Goal: Navigation & Orientation: Find specific page/section

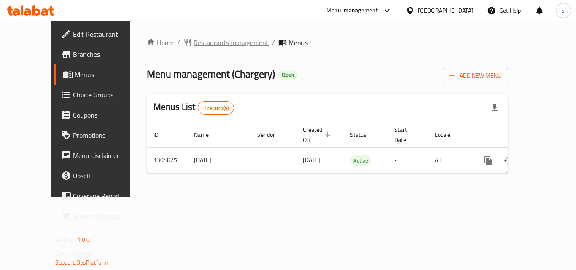
click at [210, 42] on span "Restaurants management" at bounding box center [231, 43] width 75 height 10
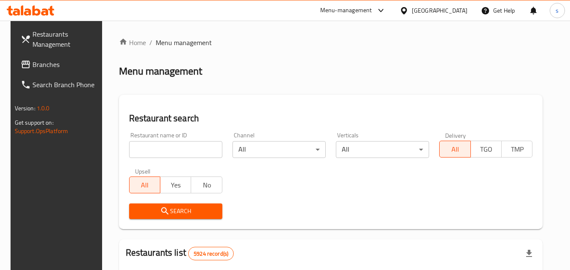
click at [408, 12] on icon at bounding box center [404, 10] width 9 height 9
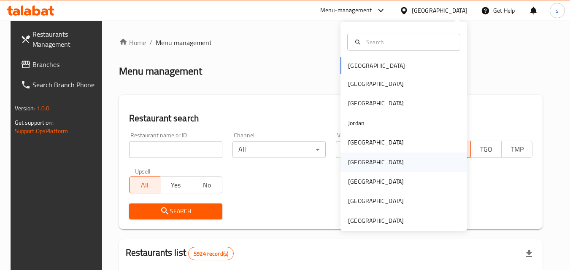
click at [358, 164] on div "[GEOGRAPHIC_DATA]" at bounding box center [375, 162] width 69 height 19
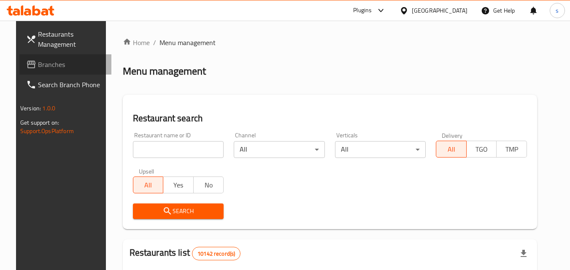
click at [64, 62] on span "Branches" at bounding box center [71, 64] width 67 height 10
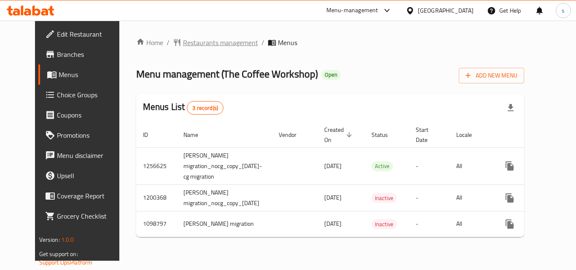
click at [183, 43] on span "Restaurants management" at bounding box center [220, 43] width 75 height 10
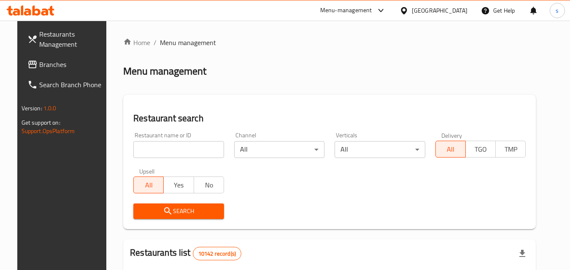
click at [407, 14] on icon at bounding box center [404, 10] width 6 height 7
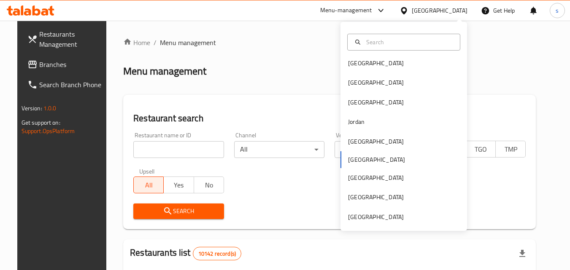
scroll to position [5, 0]
click at [384, 226] on div "[GEOGRAPHIC_DATA]" at bounding box center [375, 216] width 69 height 19
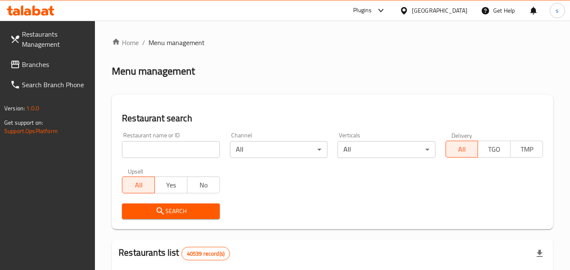
click at [50, 62] on span "Branches" at bounding box center [55, 64] width 67 height 10
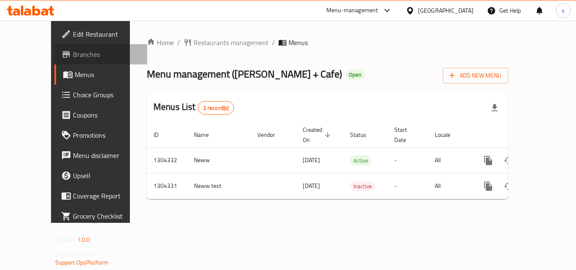
click at [73, 57] on span "Branches" at bounding box center [107, 54] width 68 height 10
click at [194, 42] on span "Restaurants management" at bounding box center [231, 43] width 75 height 10
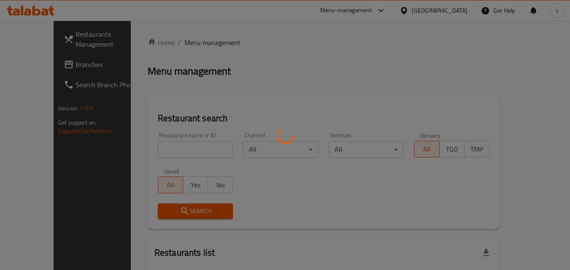
click at [442, 10] on div at bounding box center [285, 135] width 570 height 270
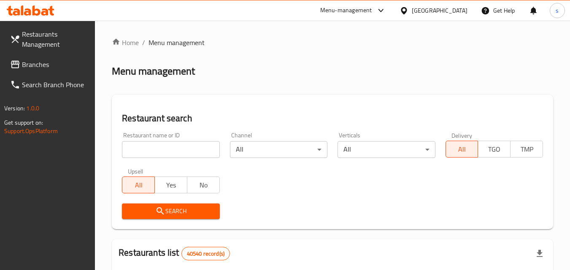
click at [442, 10] on div "[GEOGRAPHIC_DATA]" at bounding box center [440, 10] width 56 height 9
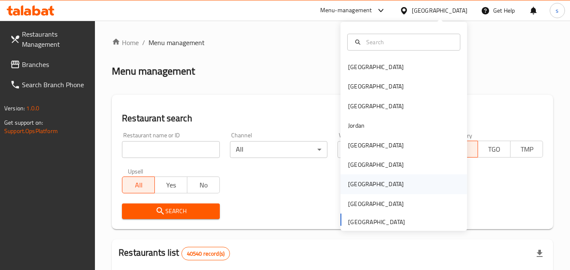
click at [383, 186] on div "[GEOGRAPHIC_DATA]" at bounding box center [403, 184] width 127 height 19
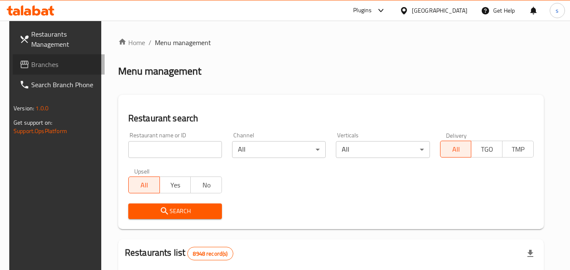
click at [36, 62] on span "Branches" at bounding box center [64, 64] width 67 height 10
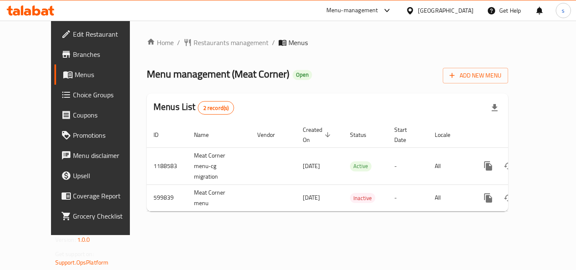
click at [415, 9] on icon at bounding box center [410, 10] width 9 height 9
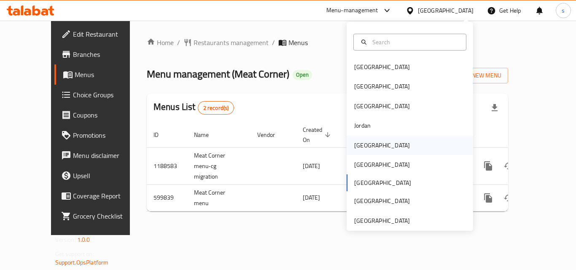
click at [375, 145] on div "[GEOGRAPHIC_DATA]" at bounding box center [410, 145] width 127 height 19
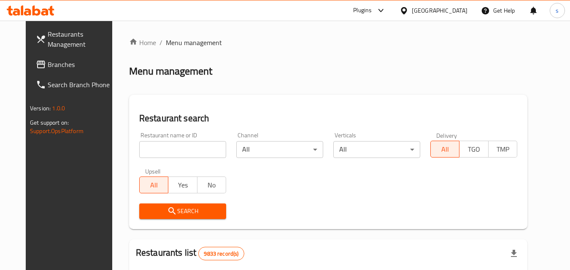
click at [48, 66] on span "Branches" at bounding box center [81, 64] width 67 height 10
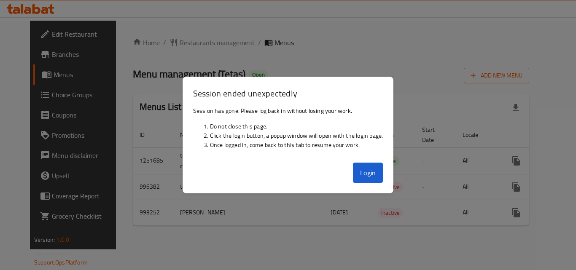
click at [384, 172] on div "Login" at bounding box center [288, 176] width 211 height 34
click at [382, 173] on button "Login" at bounding box center [368, 173] width 30 height 20
